Goal: Communication & Community: Answer question/provide support

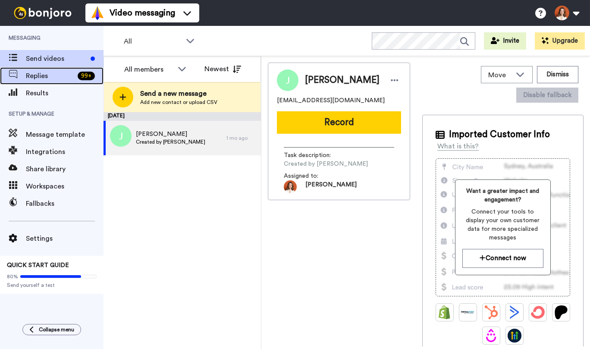
click at [58, 79] on span "Replies" at bounding box center [50, 76] width 48 height 10
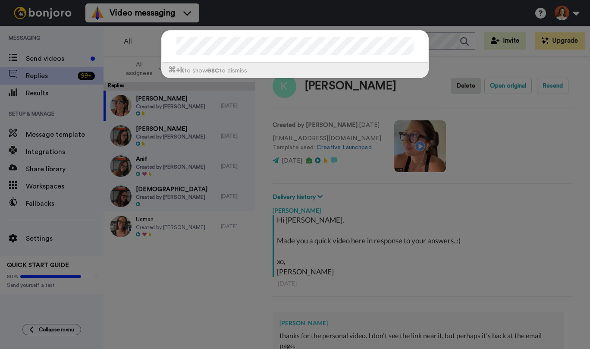
click at [458, 252] on div "⌘ +k to show esc to dismiss" at bounding box center [295, 174] width 590 height 349
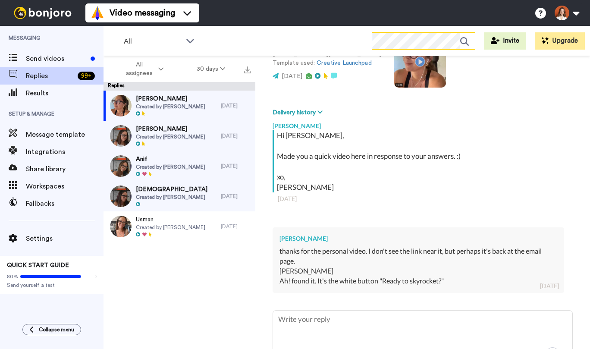
scroll to position [99, 0]
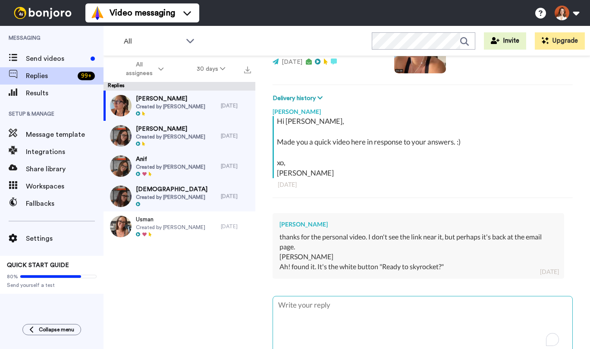
click at [360, 319] on textarea "To enrich screen reader interactions, please activate Accessibility in Grammarl…" at bounding box center [422, 323] width 299 height 55
type textarea "x"
type textarea "Y"
type textarea "x"
type textarea "Ye"
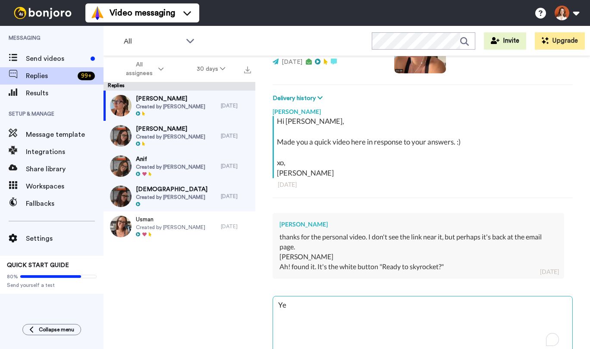
type textarea "x"
type textarea "Yes"
type textarea "x"
type textarea "Yes!"
type textarea "x"
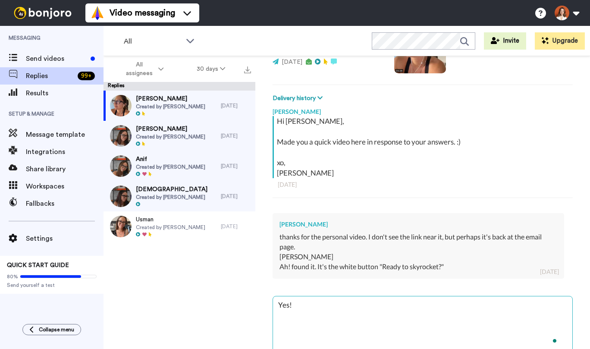
type textarea "Yes!"
type textarea "x"
type textarea "Yes! A"
type textarea "x"
type textarea "Yes! And"
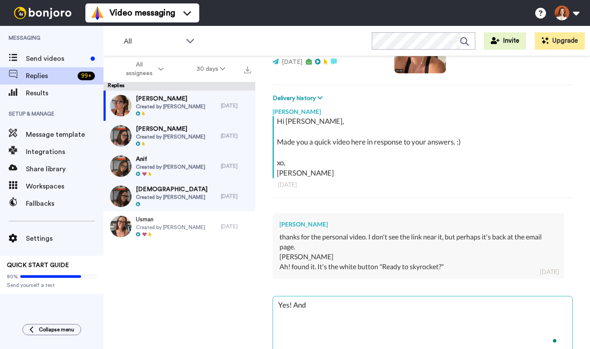
type textarea "x"
type textarea "Yes! And"
type textarea "x"
type textarea "Yes! And w"
type textarea "x"
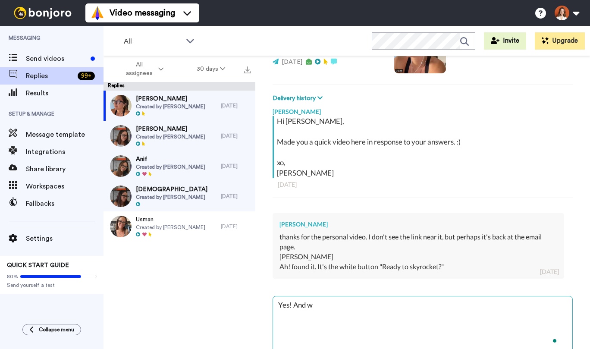
type textarea "Yes! And wh"
type textarea "x"
type textarea "Yes! And wha"
type textarea "x"
type textarea "Yes! And what"
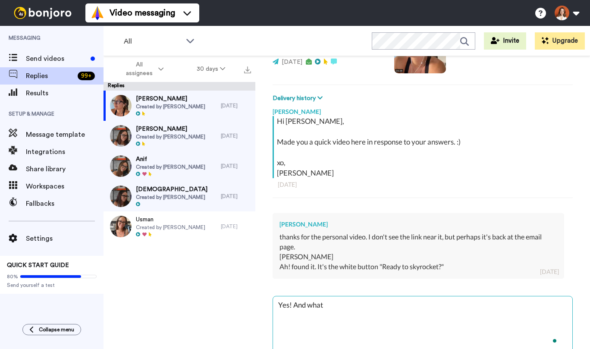
type textarea "x"
type textarea "Yes! And what d"
type textarea "x"
type textarea "Yes! And what do"
type textarea "x"
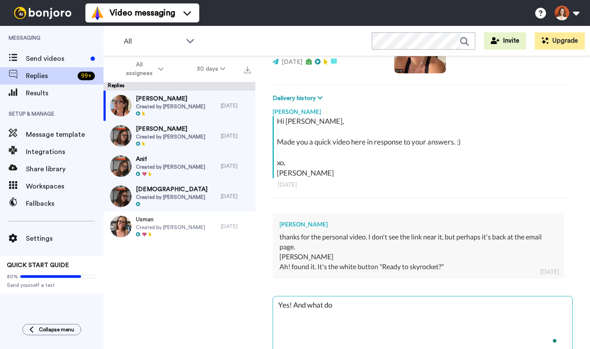
type textarea "Yes! And what do"
type textarea "x"
type textarea "Yes! And what do y"
type textarea "x"
type textarea "Yes! And what do you"
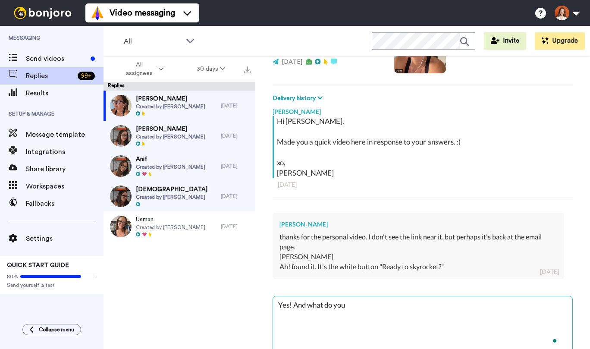
type textarea "x"
type textarea "Yes! And what do you"
type textarea "x"
type textarea "Yes! And what do you th"
type textarea "x"
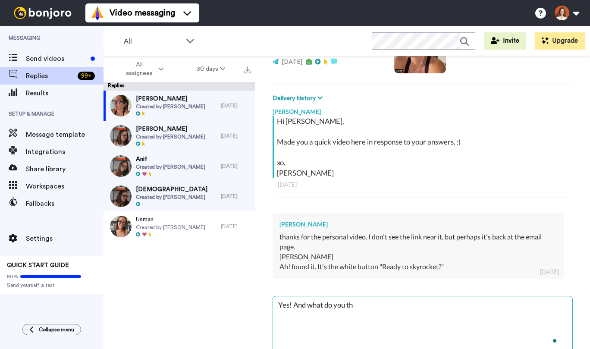
type textarea "Yes! And what do you thi"
type textarea "x"
type textarea "Yes! And what do you think"
type textarea "x"
type textarea "Yes! And what do you think"
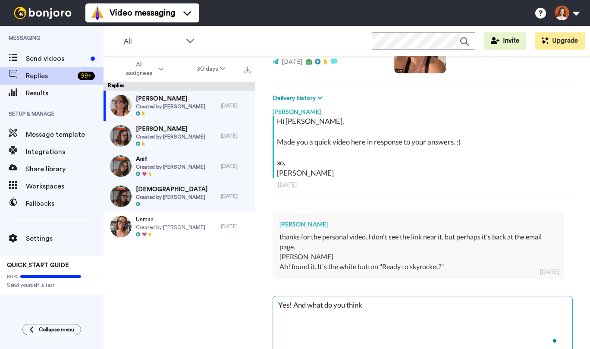
type textarea "x"
type textarea "Yes! And what do you think K"
type textarea "x"
type textarea "Yes! And what do you think Ka"
type textarea "x"
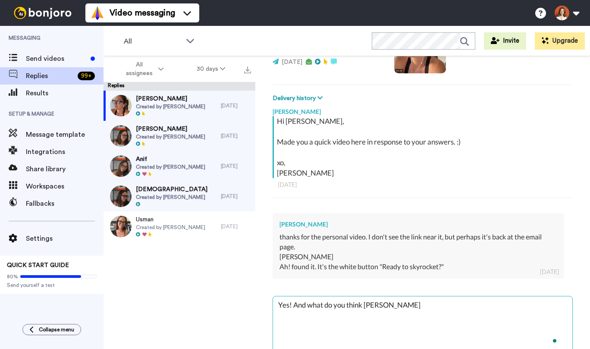
type textarea "Yes! And what do you think Kar"
type textarea "x"
type textarea "Yes! And what do you think Karen"
type textarea "x"
type textarea "Yes! And what do you think Karen,"
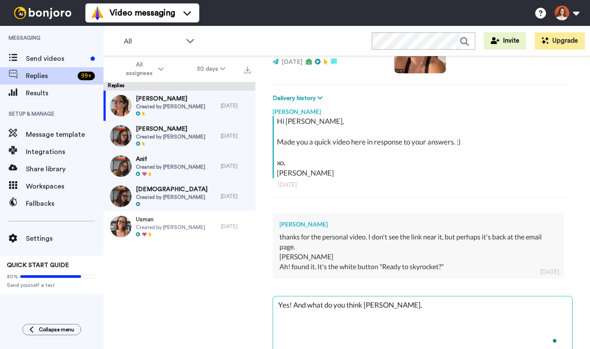
type textarea "x"
type textarea "Yes! And what do you think Karen,"
type textarea "x"
type textarea "Yes! And what do you think Karen, w"
type textarea "x"
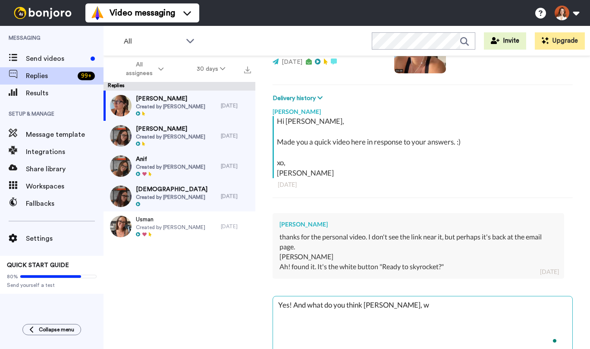
type textarea "Yes! And what do you think Karen, wi"
type textarea "x"
type textarea "Yes! And what do you think Karen, wil"
type textarea "x"
type textarea "Yes! And what do you think Karen, will"
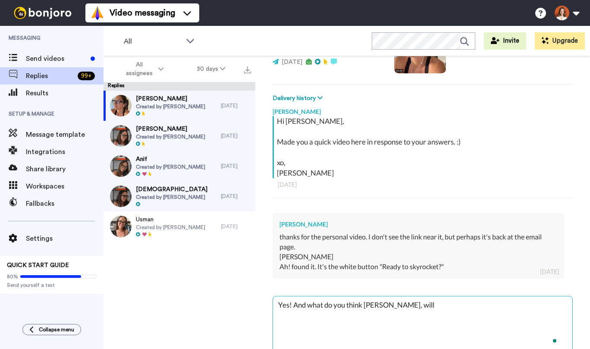
type textarea "x"
type textarea "Yes! And what do you think Karen, will"
type textarea "x"
type textarea "Yes! And what do you think Karen, will y"
type textarea "x"
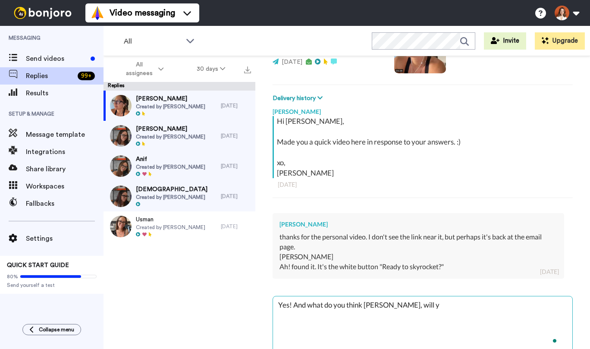
type textarea "Yes! And what do you think Karen, will yo"
type textarea "x"
type textarea "Yes! And what do you think Karen, will you"
type textarea "x"
type textarea "Yes! And what do you think Karen, will you"
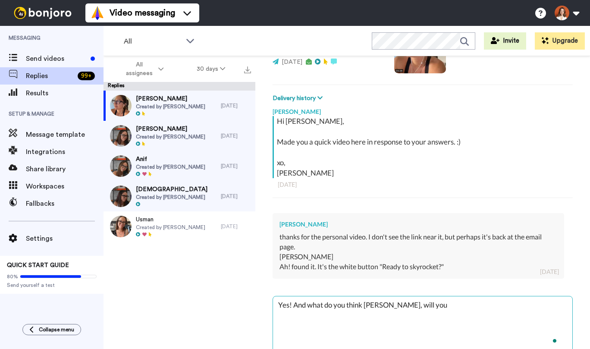
type textarea "x"
type textarea "Yes! And what do you think Karen, will you jo"
type textarea "x"
type textarea "Yes! And what do you think Karen, will you joi"
type textarea "x"
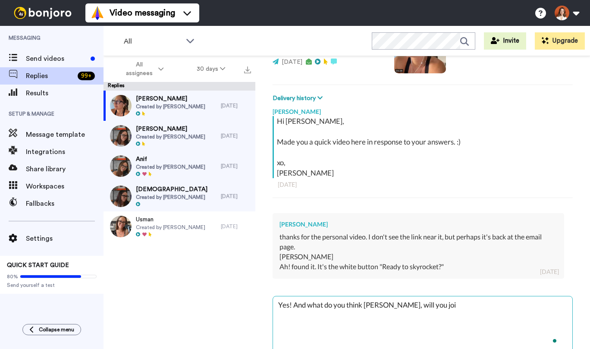
type textarea "Yes! And what do you think Karen, will you join"
type textarea "x"
type textarea "Yes! And what do you think Karen, will you join u"
type textarea "x"
type textarea "Yes! And what do you think Karen, will you join us"
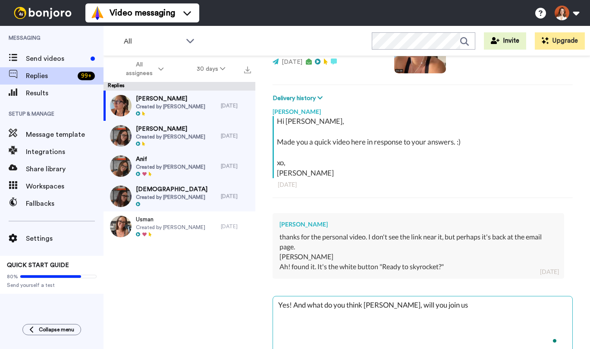
type textarea "x"
type textarea "Yes! And what do you think Karen, will you join us"
type textarea "x"
type textarea "Yes! And what do you think Karen, will you join us fo"
type textarea "x"
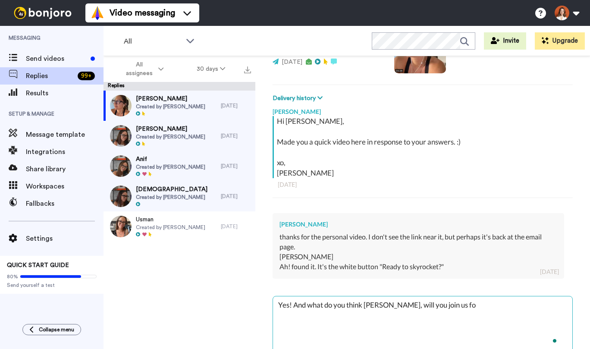
type textarea "Yes! And what do you think Karen, will you join us for"
type textarea "x"
type textarea "Yes! And what do you think Karen, will you join us for"
type textarea "x"
type textarea "Yes! And what do you think Karen, will you join us for i"
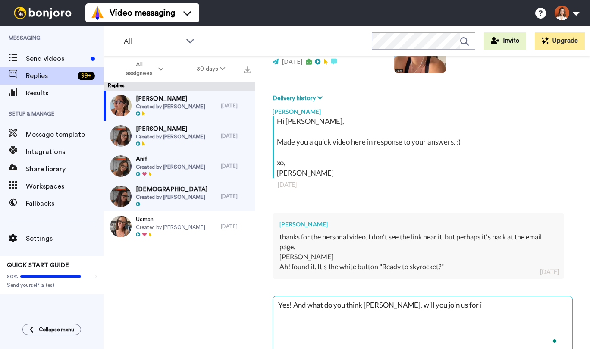
type textarea "x"
type textarea "Yes! And what do you think Karen, will you join us for it"
type textarea "x"
type textarea "Yes! And what do you think Karen, will you join us for it?"
type textarea "x"
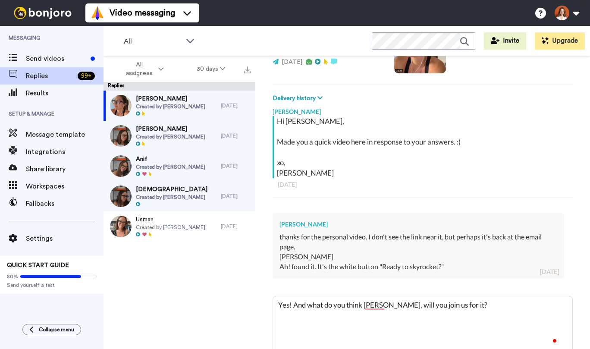
scroll to position [137, 0]
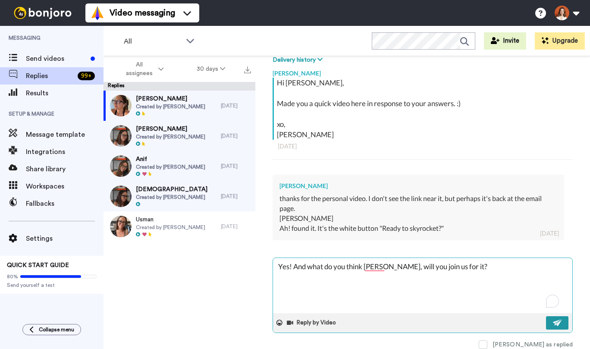
type textarea "Yes! And what do you think Karen, will you join us for it?"
click at [553, 321] on img at bounding box center [557, 322] width 9 height 7
type textarea "x"
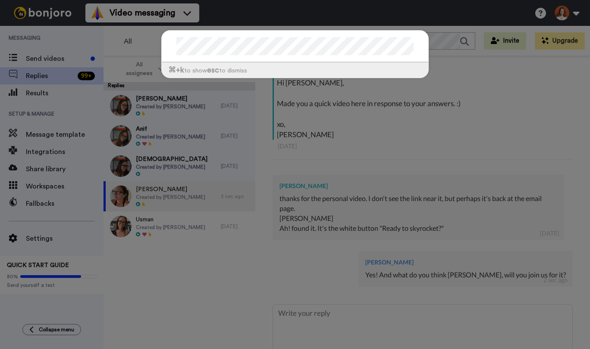
click at [443, 51] on div "⌘ +k to show esc to dismiss" at bounding box center [295, 174] width 590 height 349
type textarea "x"
click at [401, 116] on div "⌘ +k to show esc to dismiss" at bounding box center [295, 174] width 590 height 349
drag, startPoint x: 516, startPoint y: 118, endPoint x: 513, endPoint y: 115, distance: 4.9
click at [514, 116] on div "⌘ +k to show esc to dismiss" at bounding box center [295, 174] width 590 height 349
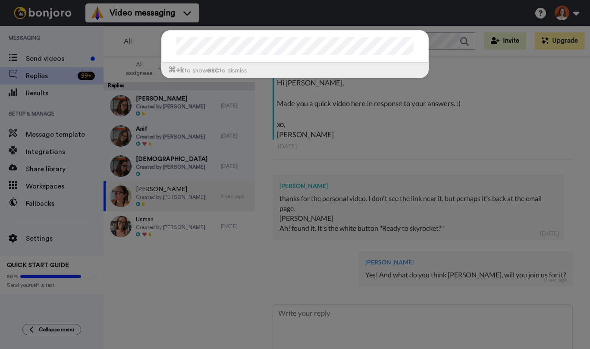
click at [38, 84] on div "⌘ +k to show esc to dismiss" at bounding box center [295, 174] width 590 height 349
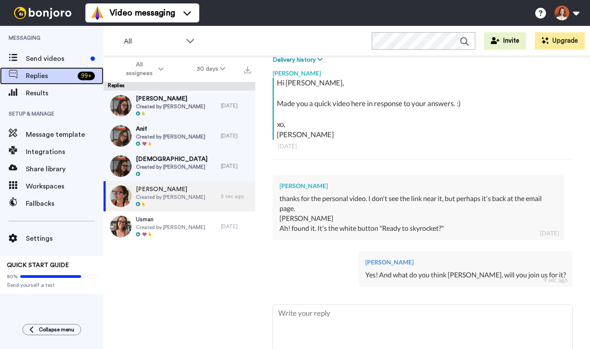
click at [43, 75] on span "Replies" at bounding box center [50, 76] width 48 height 10
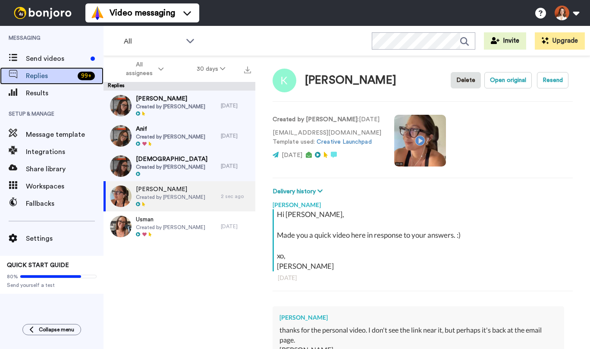
scroll to position [0, 0]
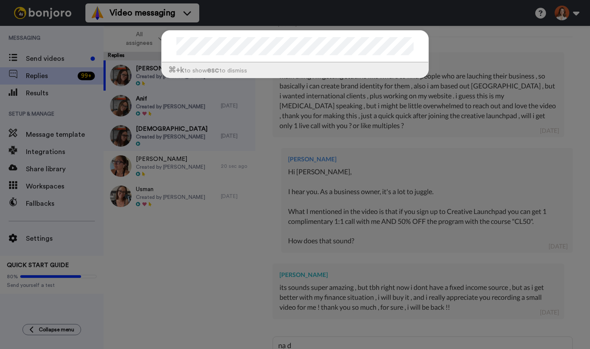
type textarea "na d"
click at [425, 231] on div "⌘ +k to show esc to dismiss" at bounding box center [295, 174] width 590 height 349
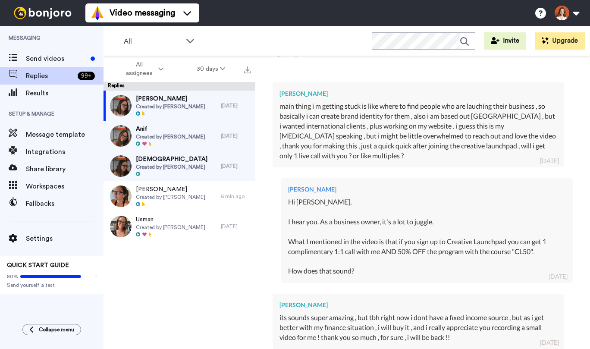
click at [276, 48] on div "All WORKSPACES View all All Default Task List Onboarding Clients By Design Onbo…" at bounding box center [347, 41] width 486 height 30
type textarea "x"
